Goal: Transaction & Acquisition: Purchase product/service

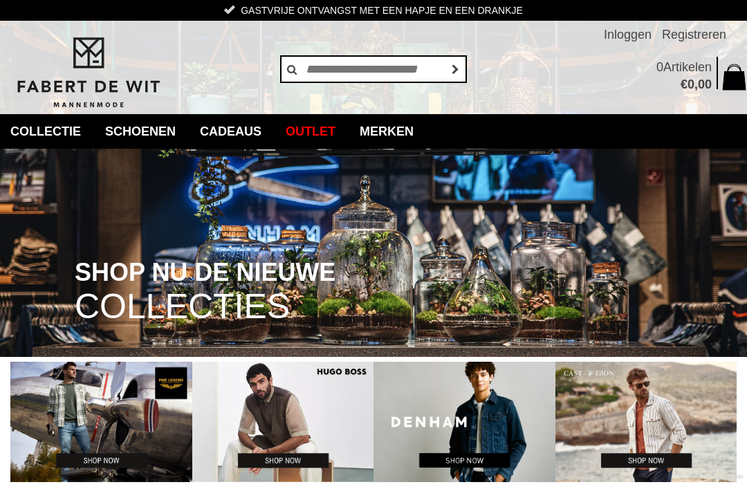
click at [424, 129] on link "Merken" at bounding box center [387, 131] width 75 height 35
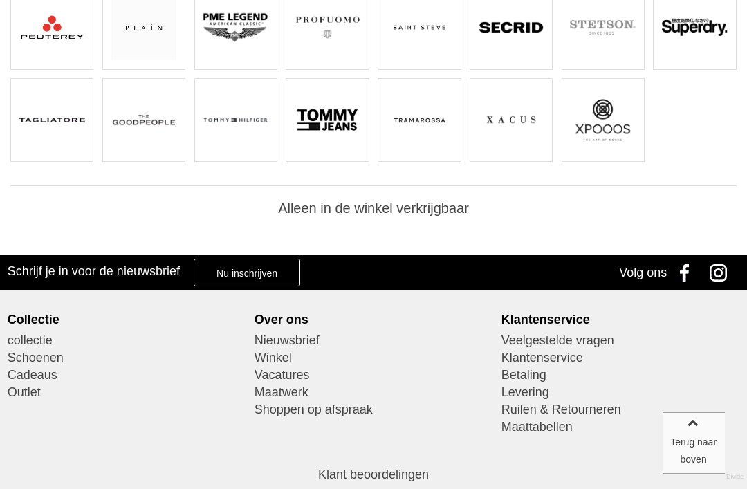
scroll to position [499, 0]
click at [318, 48] on img at bounding box center [328, 27] width 66 height 66
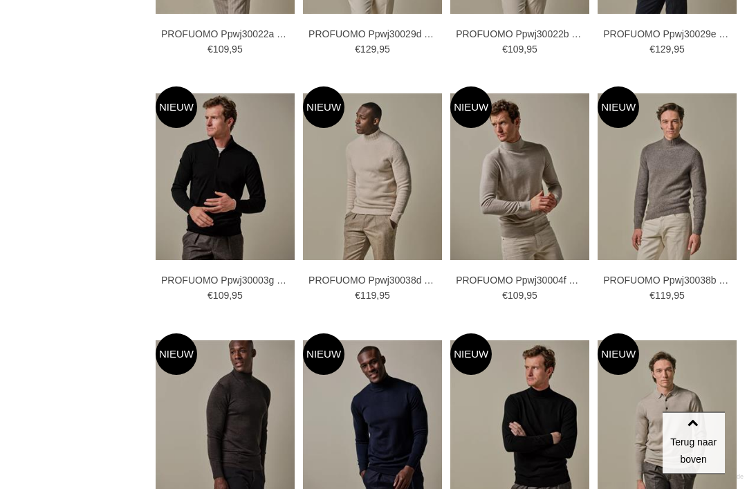
scroll to position [1485, 0]
click at [0, 0] on img at bounding box center [0, 0] width 0 height 0
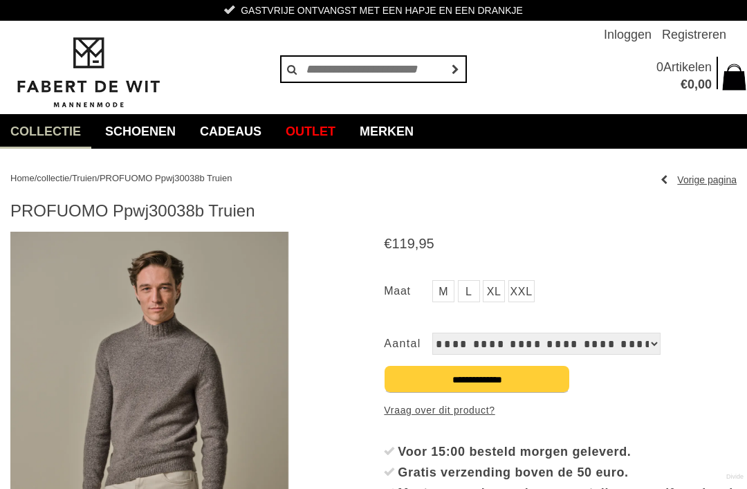
click at [491, 291] on link "XL" at bounding box center [494, 291] width 22 height 22
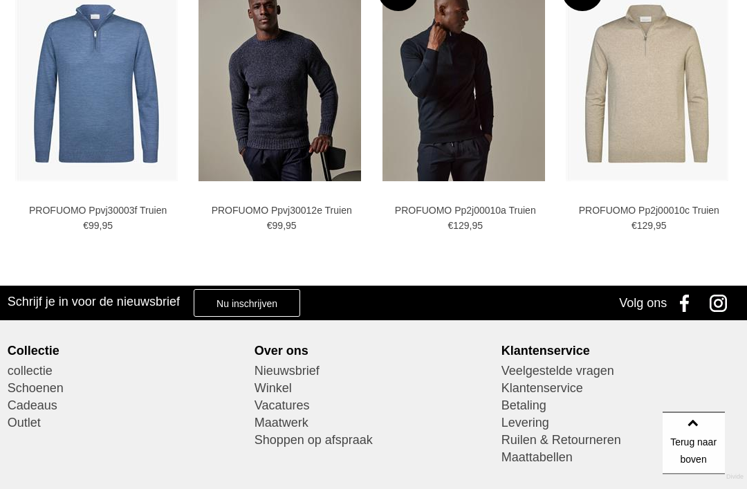
scroll to position [1202, 0]
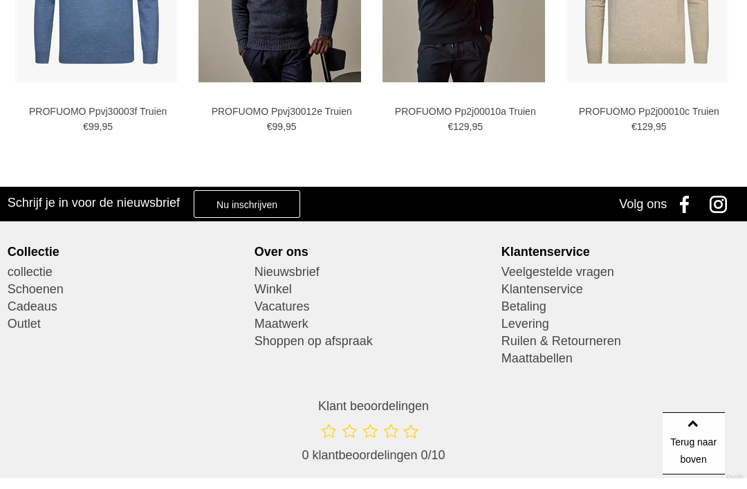
click at [273, 290] on link "Winkel" at bounding box center [374, 289] width 239 height 17
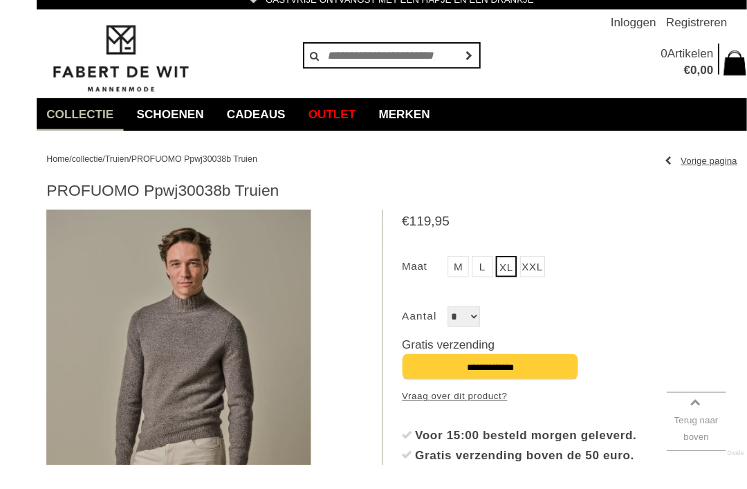
scroll to position [153, 0]
